Goal: Task Accomplishment & Management: Use online tool/utility

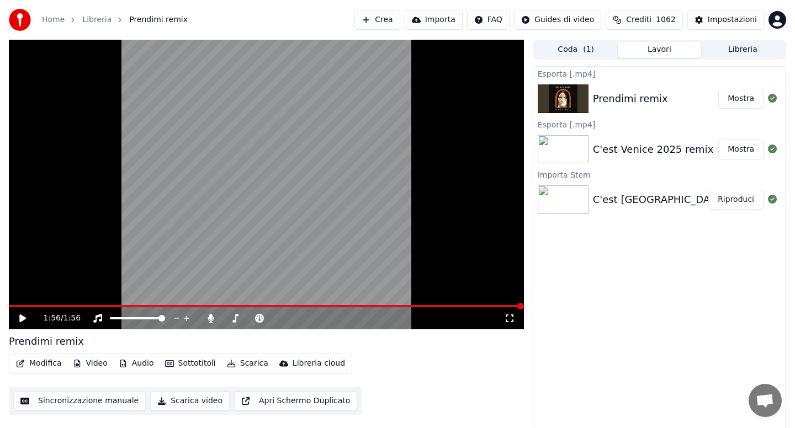
click at [51, 18] on link "Home" at bounding box center [53, 19] width 23 height 11
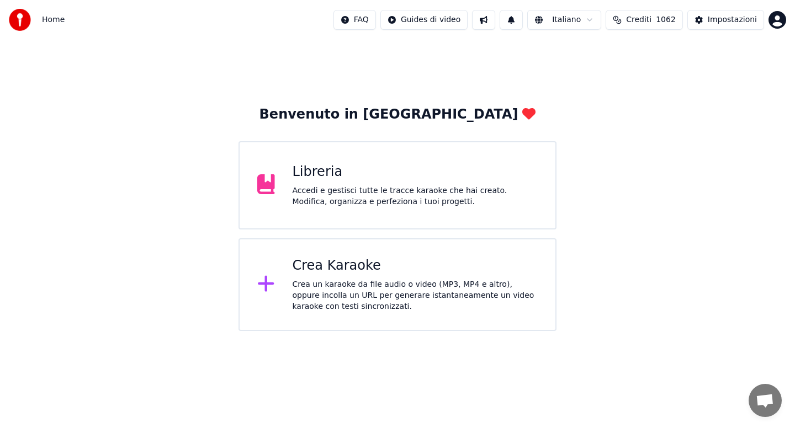
click at [335, 286] on div "Crea un karaoke da file audio o video (MP3, MP4 e altro), oppure incolla un URL…" at bounding box center [416, 295] width 246 height 33
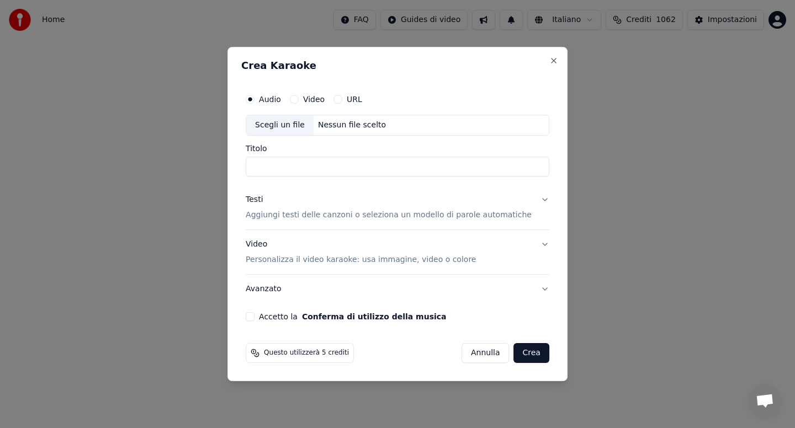
click at [283, 122] on div "Scegli un file" at bounding box center [279, 125] width 67 height 20
type input "**********"
click at [534, 198] on button "Testi Aggiungi testi delle canzoni o seleziona un modello di parole automatiche" at bounding box center [398, 207] width 304 height 44
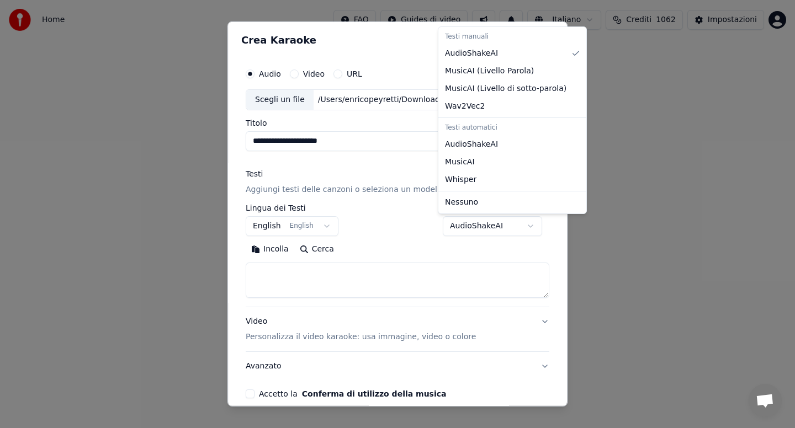
click at [527, 226] on body "**********" at bounding box center [397, 165] width 795 height 331
select select "**********"
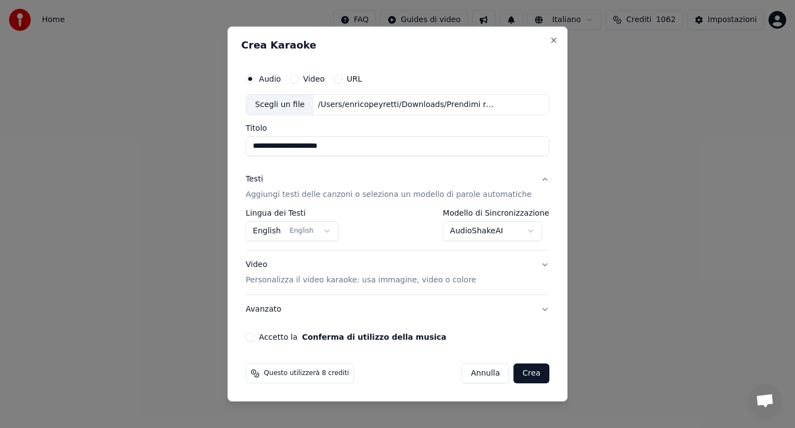
click at [254, 337] on button "Accetto la Conferma di utilizzo della musica" at bounding box center [250, 337] width 9 height 9
click at [529, 372] on button "Crea" at bounding box center [531, 374] width 35 height 20
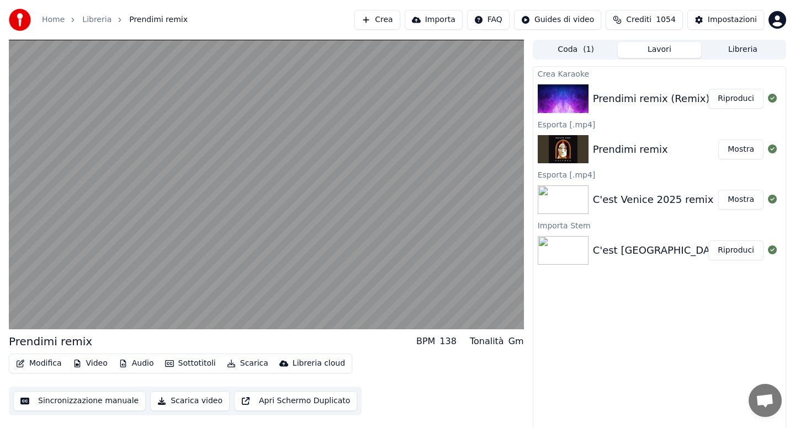
click at [44, 365] on button "Modifica" at bounding box center [39, 363] width 55 height 15
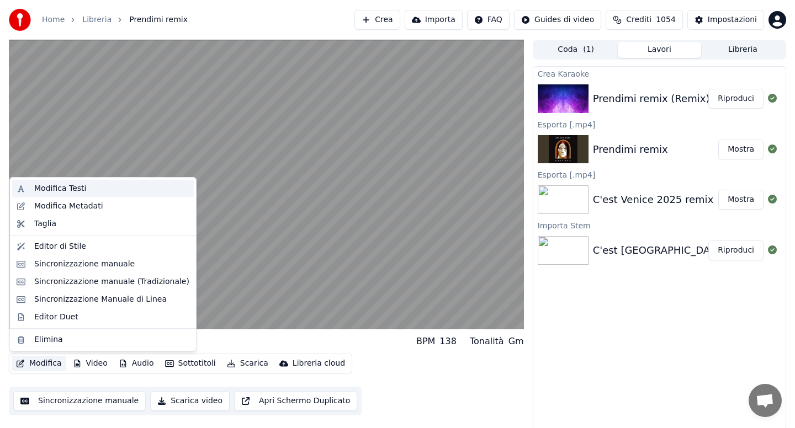
click at [70, 187] on div "Modifica Testi" at bounding box center [60, 188] width 52 height 11
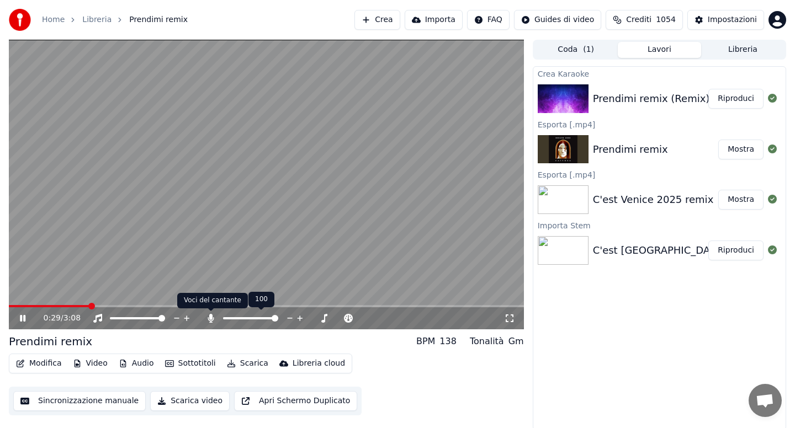
click at [212, 319] on icon at bounding box center [210, 318] width 11 height 9
click at [142, 367] on button "Audio" at bounding box center [136, 363] width 44 height 15
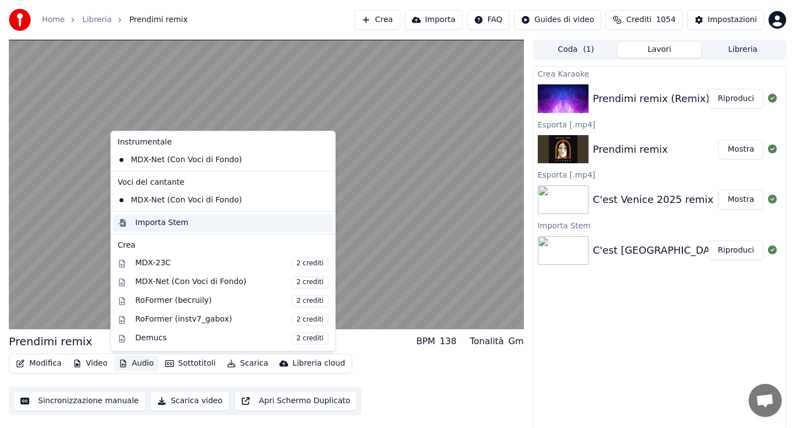
click at [153, 221] on div "Importa Stem" at bounding box center [161, 223] width 53 height 11
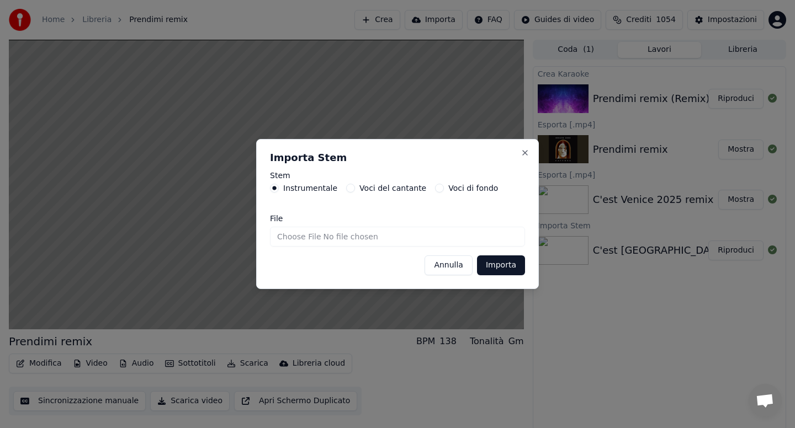
click at [296, 238] on input "File" at bounding box center [397, 237] width 255 height 20
type input "**********"
click at [508, 272] on button "Importa" at bounding box center [501, 266] width 48 height 20
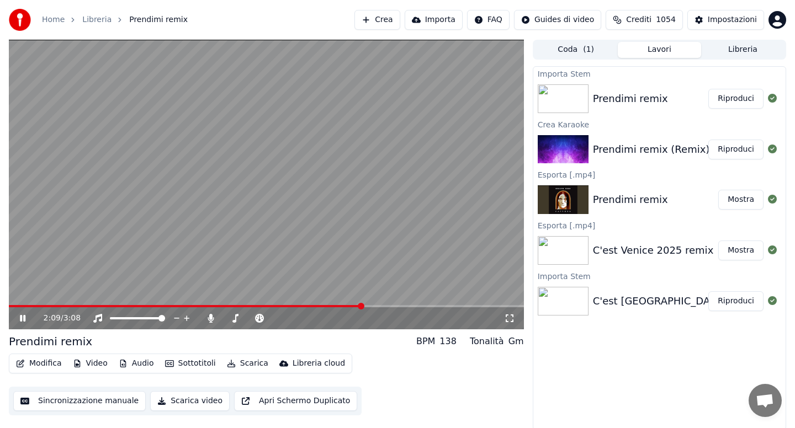
click at [143, 367] on button "Audio" at bounding box center [136, 363] width 44 height 15
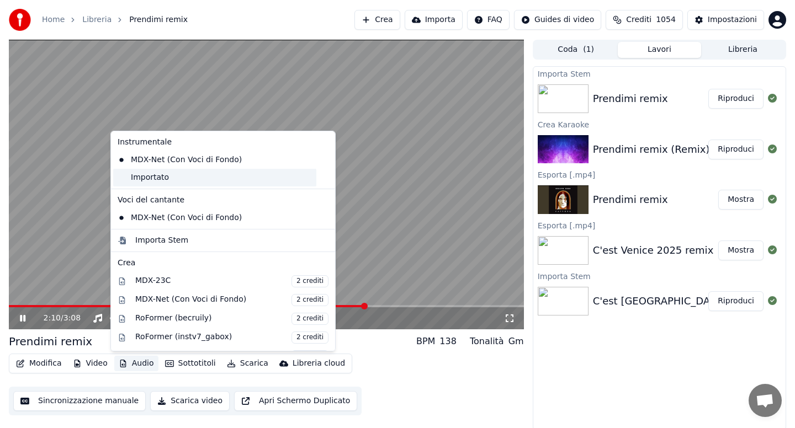
click at [166, 179] on div "Importato" at bounding box center [214, 178] width 203 height 18
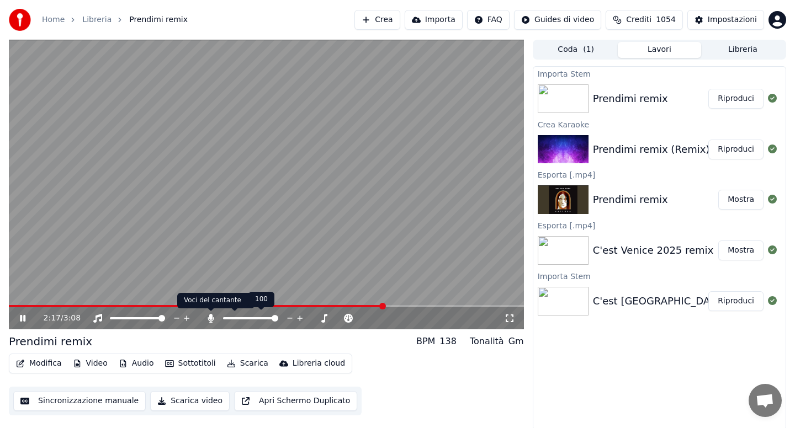
click at [214, 319] on icon at bounding box center [210, 318] width 11 height 9
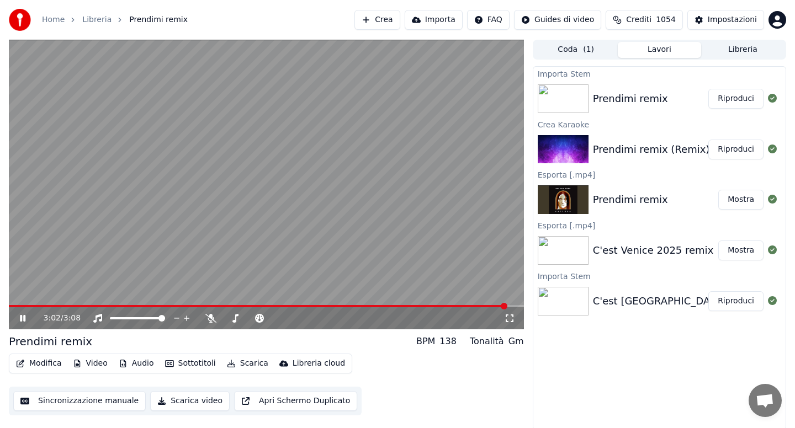
click at [14, 306] on span at bounding box center [258, 306] width 498 height 2
click at [23, 313] on div "2:54 / 3:08" at bounding box center [266, 318] width 506 height 11
click at [22, 316] on icon at bounding box center [31, 318] width 26 height 9
click at [140, 365] on button "Audio" at bounding box center [136, 363] width 44 height 15
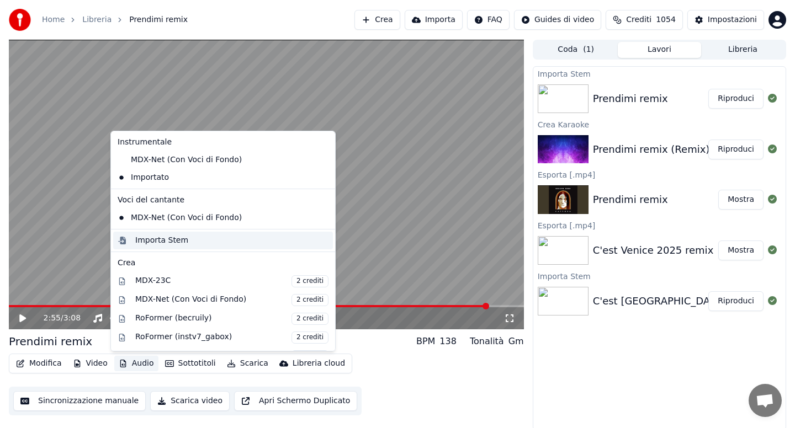
click at [160, 238] on div "Importa Stem" at bounding box center [161, 240] width 53 height 11
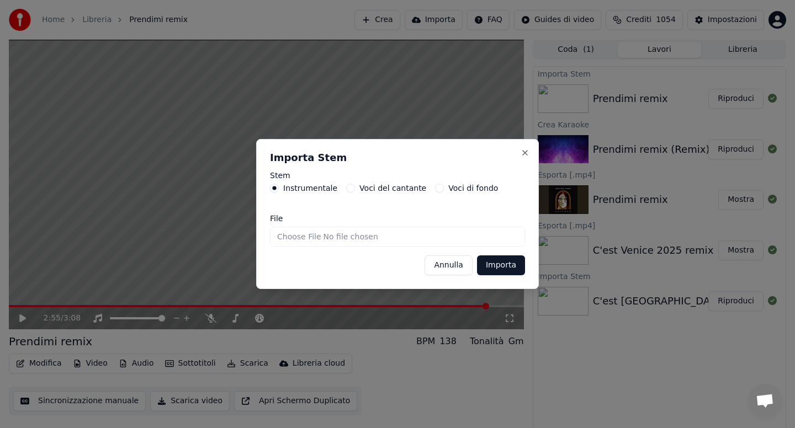
click at [284, 240] on input "File" at bounding box center [397, 237] width 255 height 20
type input "**********"
click at [496, 267] on button "Importa" at bounding box center [501, 266] width 48 height 20
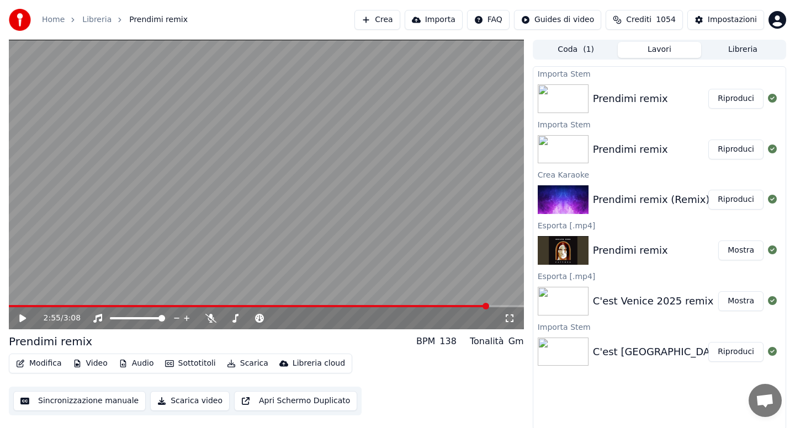
click at [729, 98] on button "Riproduci" at bounding box center [735, 99] width 55 height 20
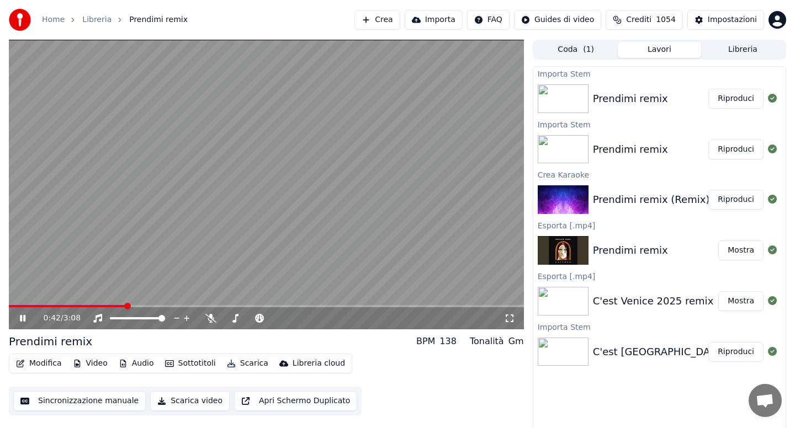
click at [140, 366] on button "Audio" at bounding box center [136, 363] width 44 height 15
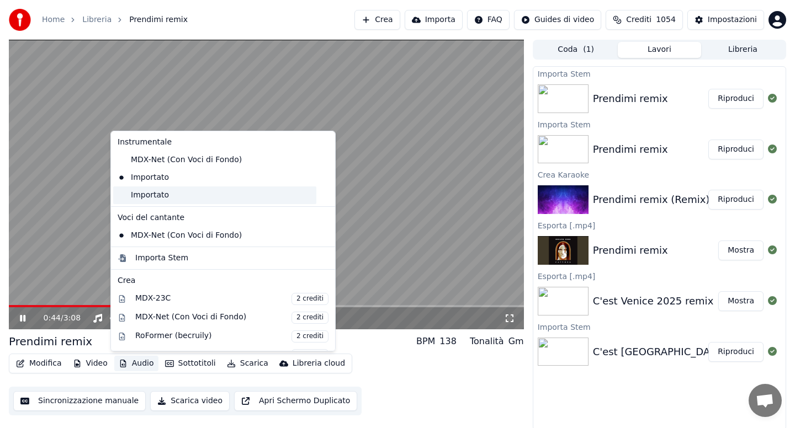
click at [160, 196] on div "Importato" at bounding box center [214, 196] width 203 height 18
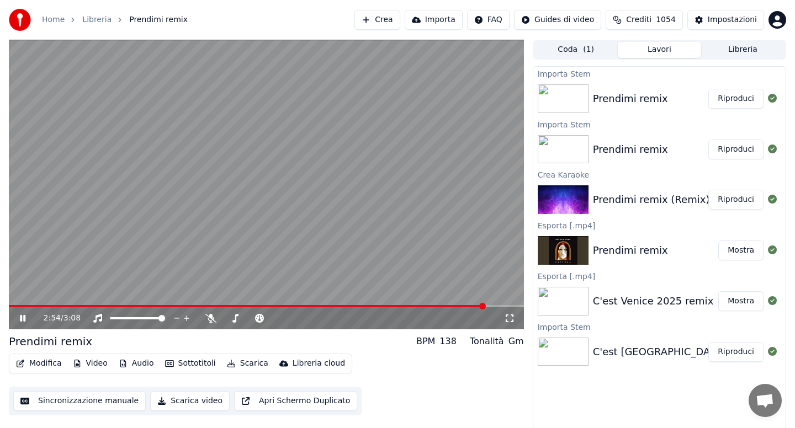
click at [24, 317] on icon at bounding box center [23, 318] width 6 height 7
click at [137, 365] on button "Audio" at bounding box center [136, 363] width 44 height 15
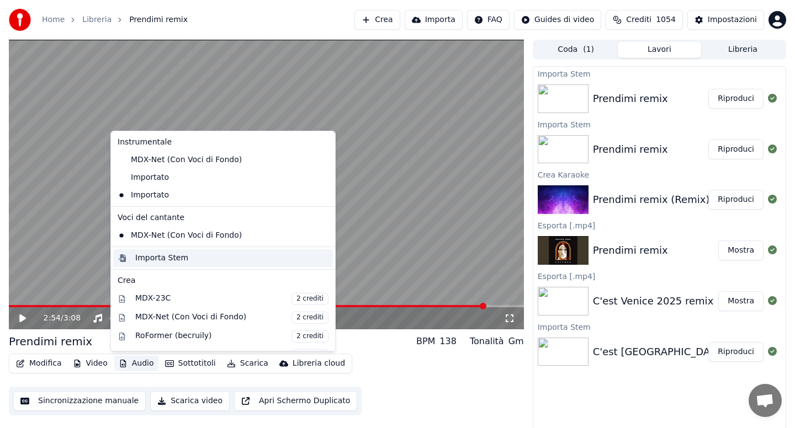
click at [158, 265] on div "Importa Stem" at bounding box center [223, 259] width 220 height 18
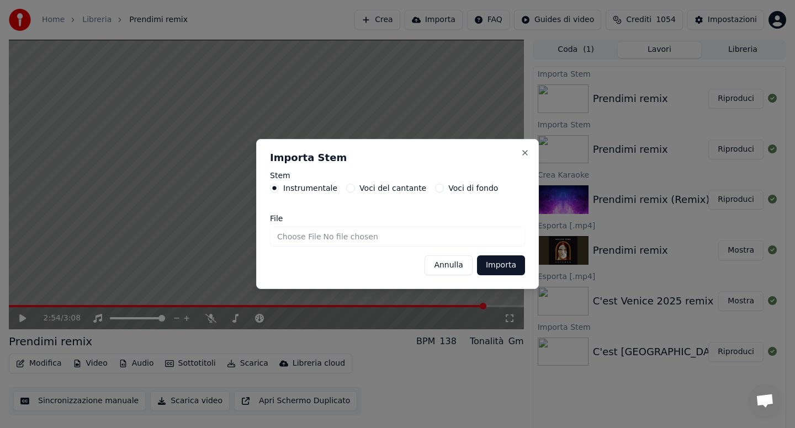
click at [285, 238] on input "File" at bounding box center [397, 237] width 255 height 20
type input "**********"
click at [503, 266] on button "Importa" at bounding box center [501, 266] width 48 height 20
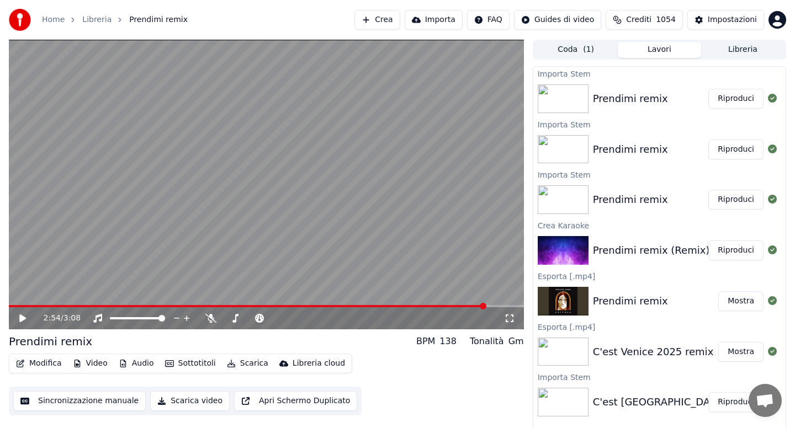
click at [23, 316] on icon at bounding box center [22, 319] width 7 height 8
click at [132, 363] on button "Audio" at bounding box center [136, 363] width 44 height 15
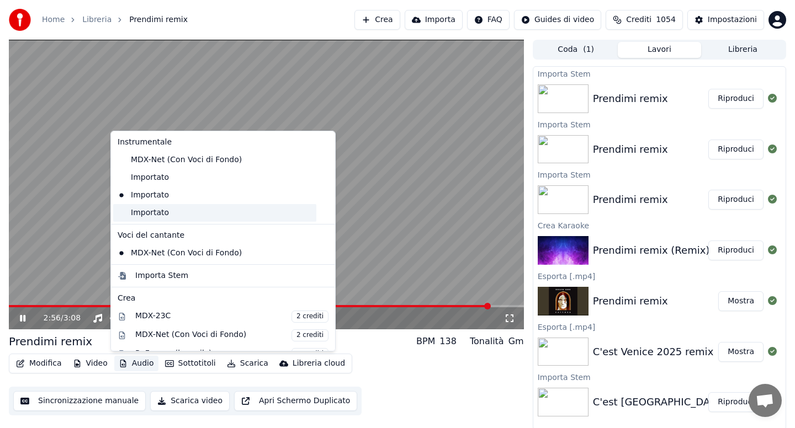
click at [157, 215] on div "Importato" at bounding box center [214, 213] width 203 height 18
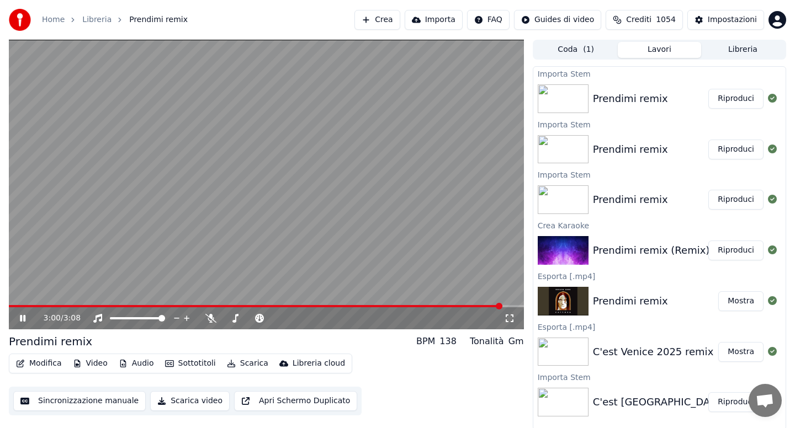
click at [14, 306] on span at bounding box center [256, 306] width 494 height 2
click at [14, 306] on span at bounding box center [258, 306] width 498 height 2
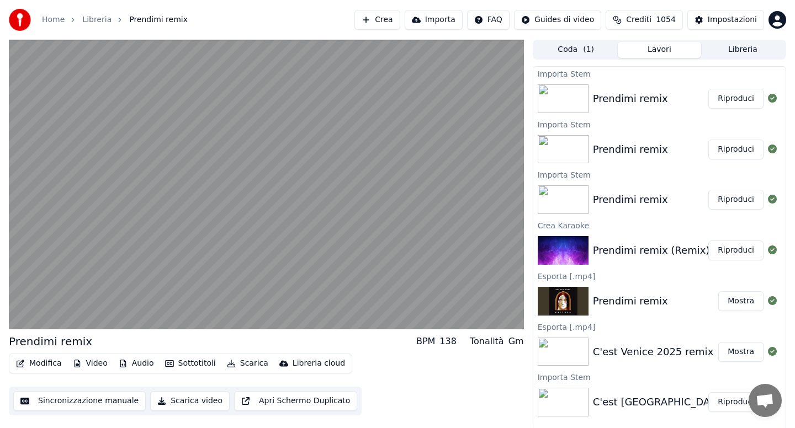
click at [254, 366] on button "Scarica" at bounding box center [247, 363] width 50 height 15
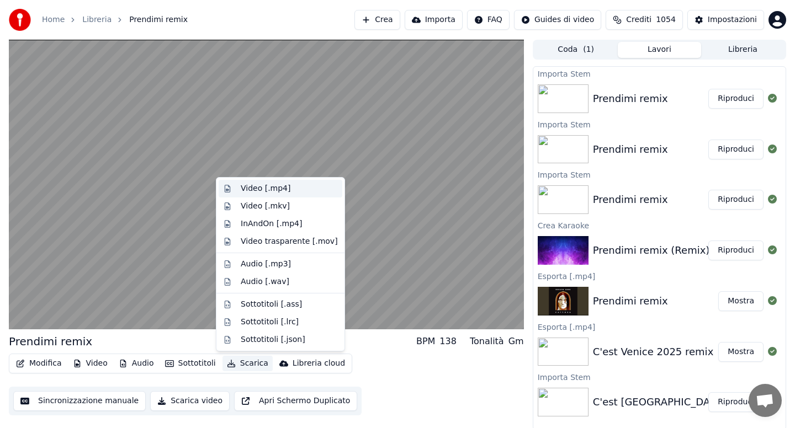
click at [264, 188] on div "Video [.mp4]" at bounding box center [266, 188] width 50 height 11
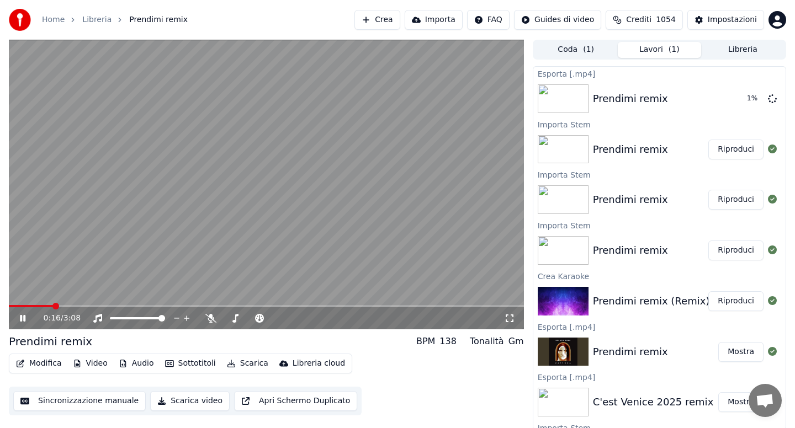
click at [143, 364] on button "Audio" at bounding box center [136, 363] width 44 height 15
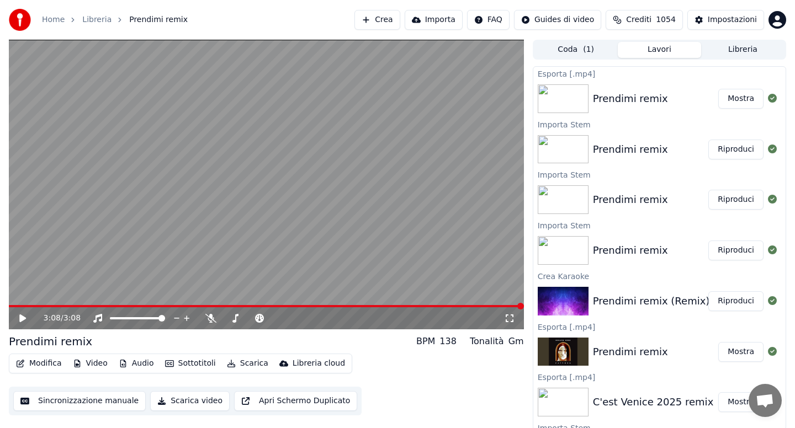
click at [186, 210] on video at bounding box center [266, 185] width 515 height 290
